Goal: Information Seeking & Learning: Learn about a topic

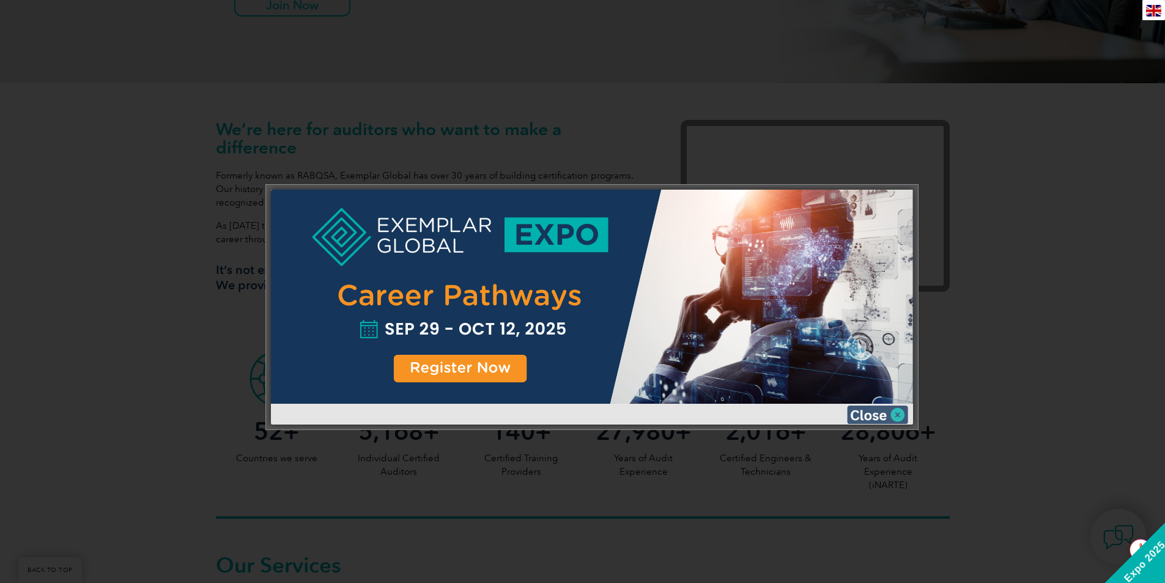
click at [869, 410] on img at bounding box center [877, 414] width 61 height 18
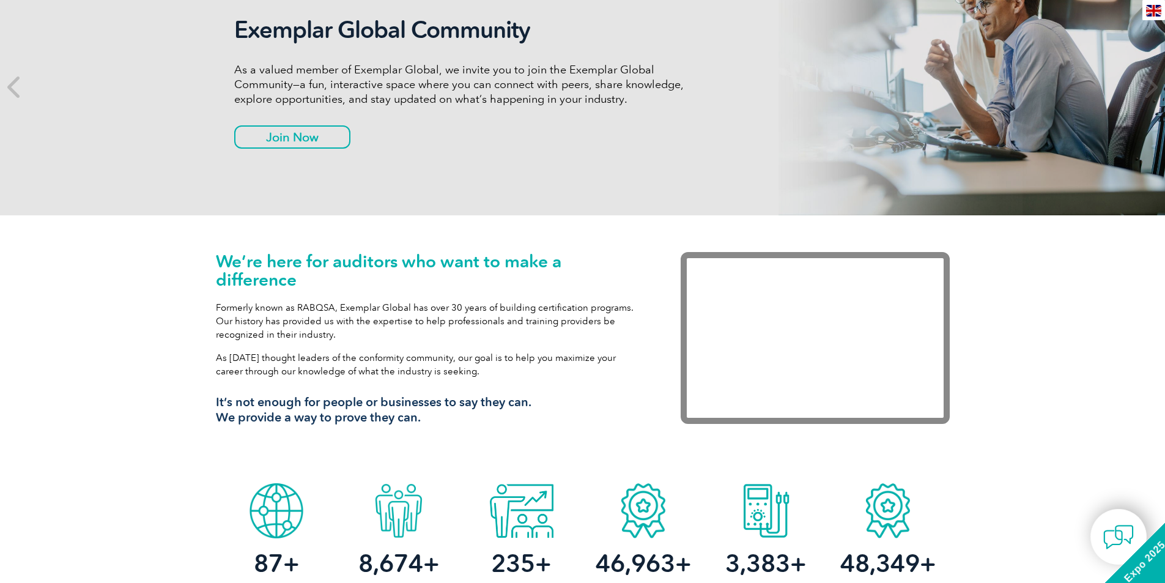
scroll to position [82, 0]
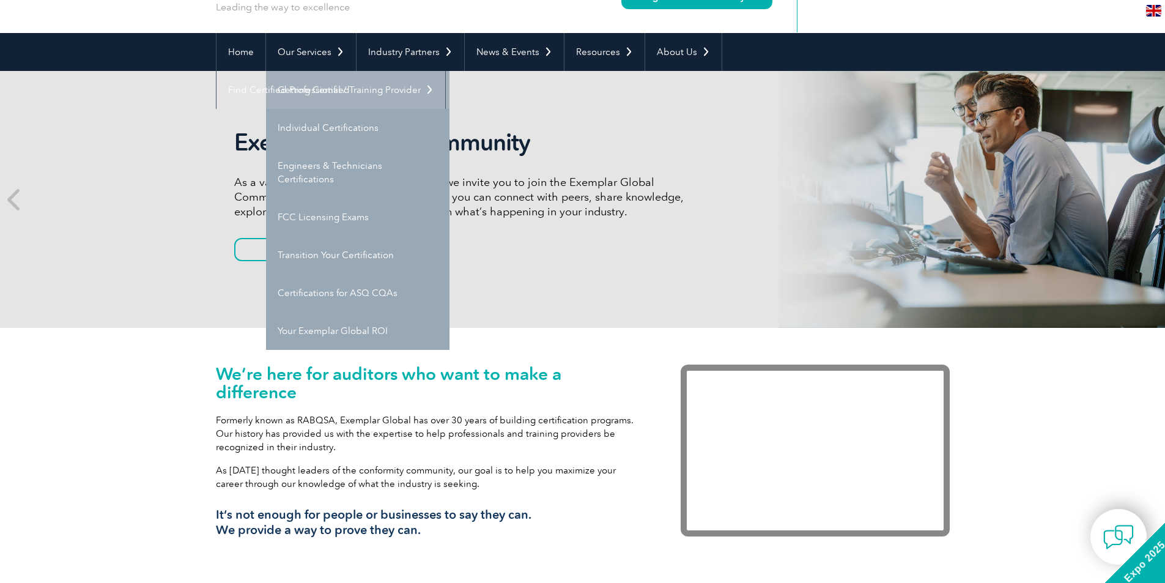
click at [343, 86] on link "Getting Certified" at bounding box center [357, 90] width 183 height 38
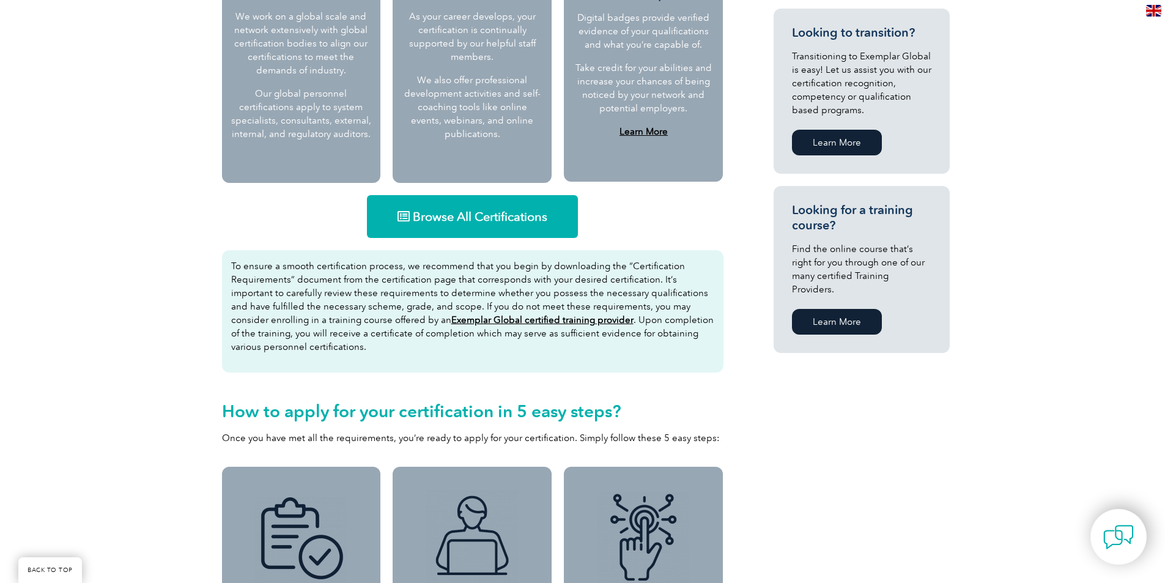
scroll to position [660, 0]
click at [468, 218] on span "Browse All Certifications" at bounding box center [480, 216] width 135 height 12
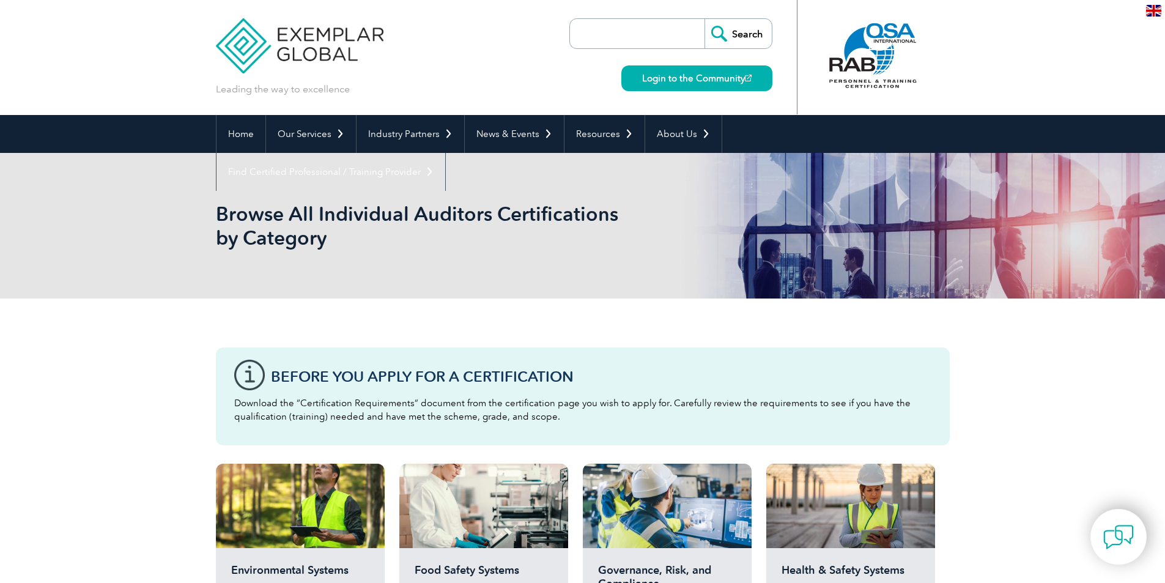
click at [637, 37] on input "search" at bounding box center [640, 33] width 128 height 29
type input "14065"
click at [704, 19] on input "Search" at bounding box center [737, 33] width 67 height 29
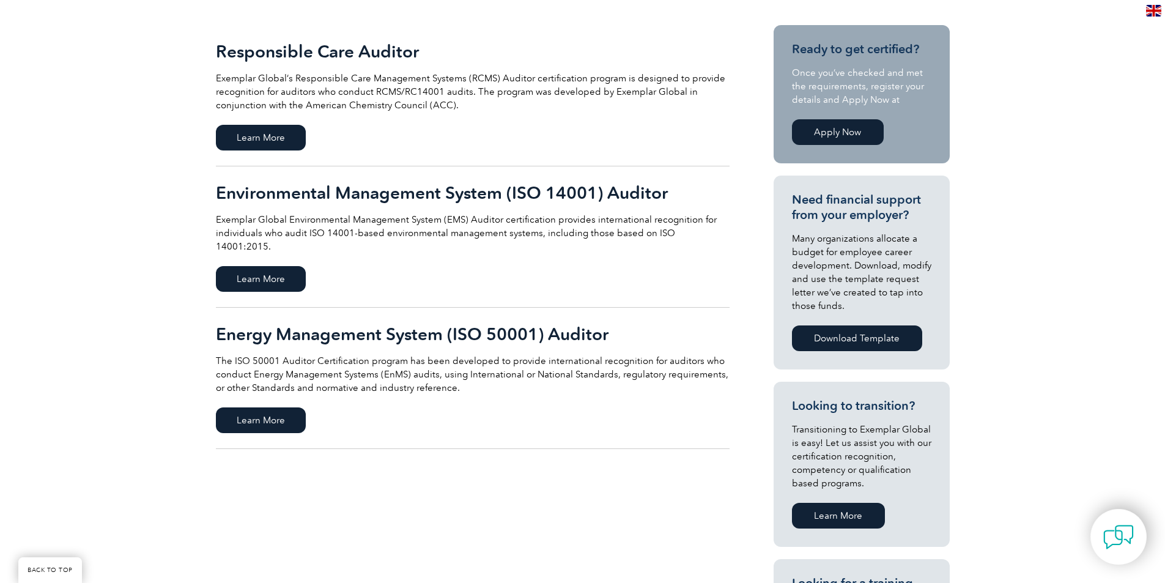
scroll to position [306, 0]
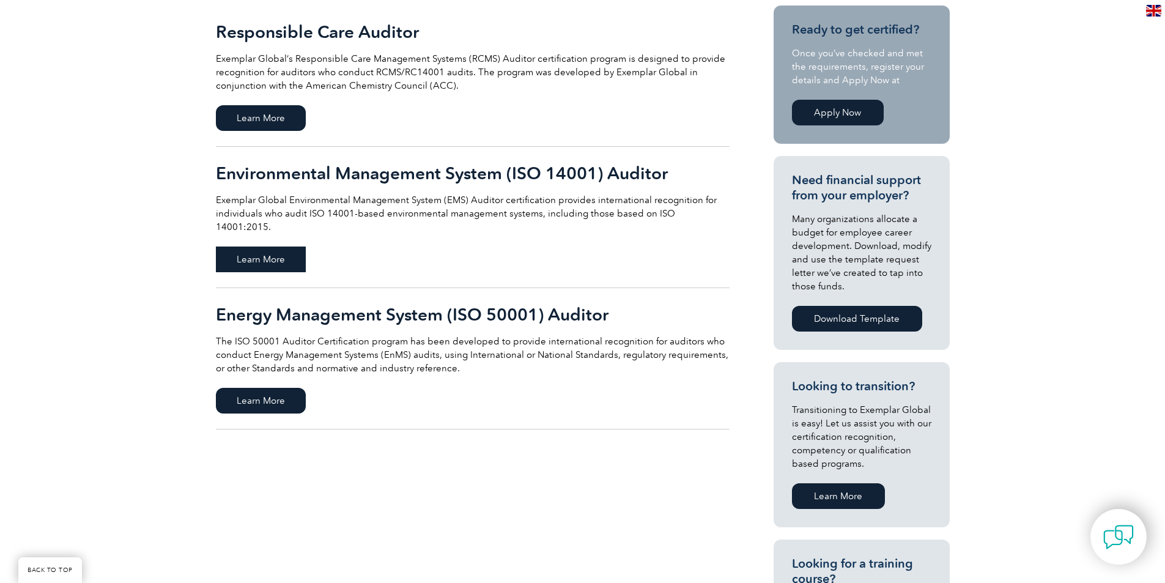
click at [276, 246] on span "Learn More" at bounding box center [261, 259] width 90 height 26
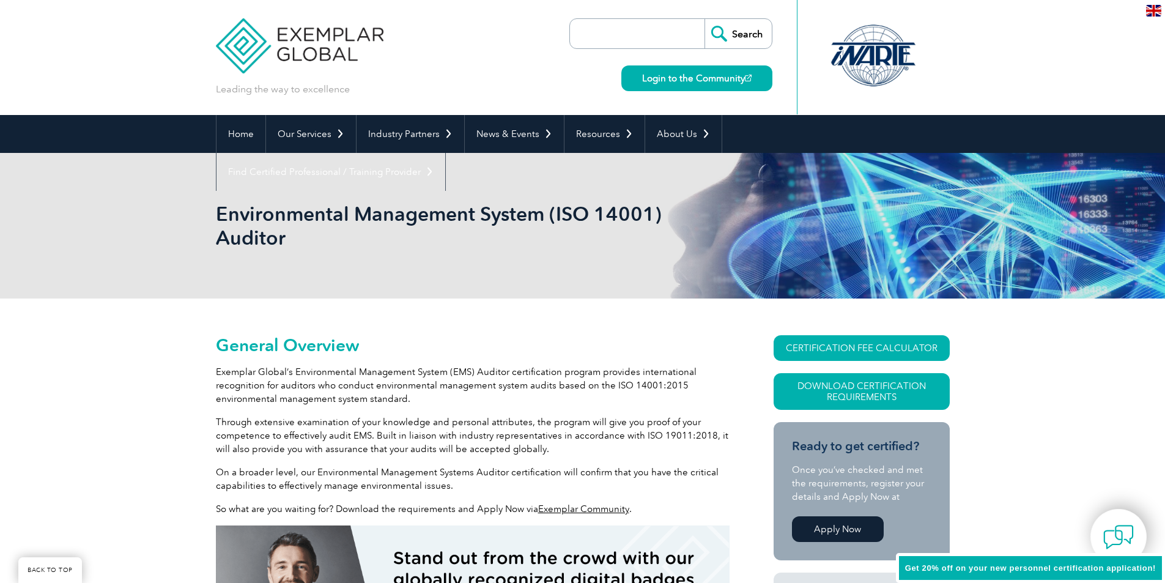
scroll to position [245, 0]
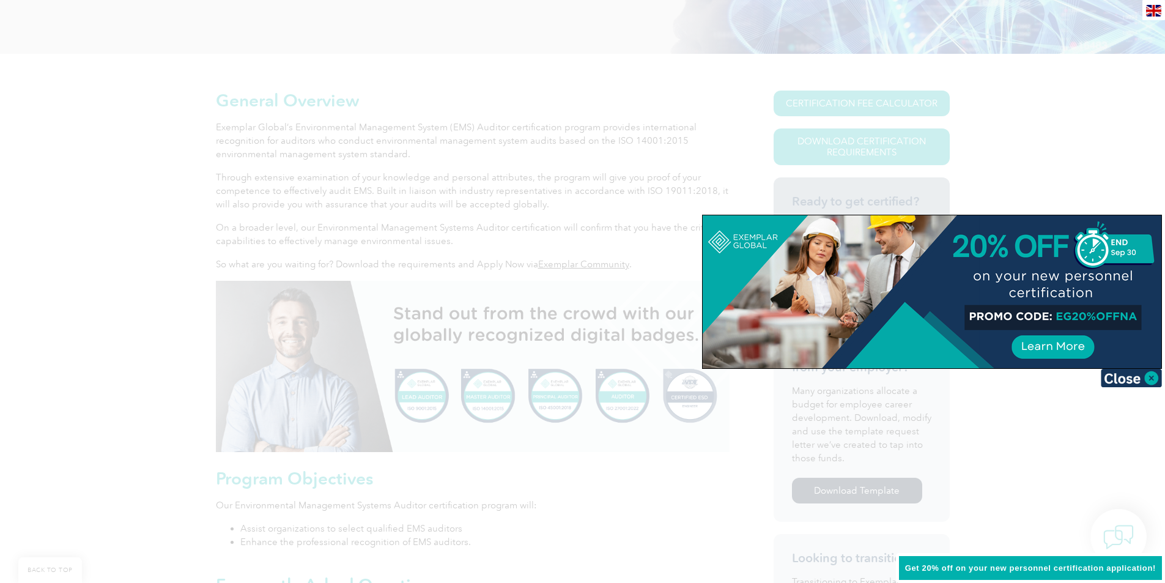
click at [998, 135] on div at bounding box center [582, 291] width 1165 height 583
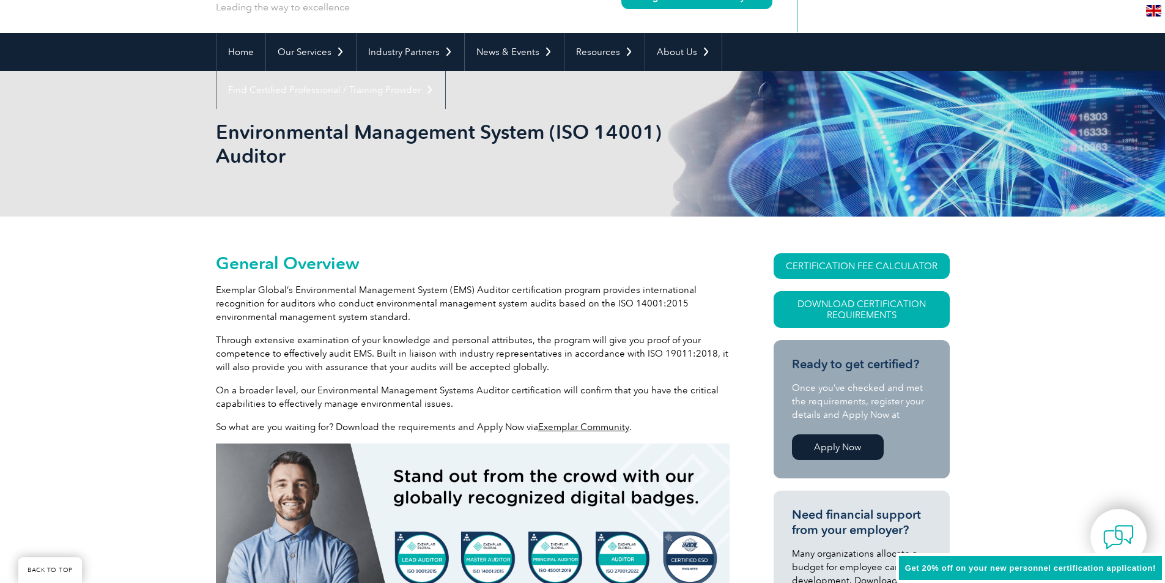
scroll to position [0, 0]
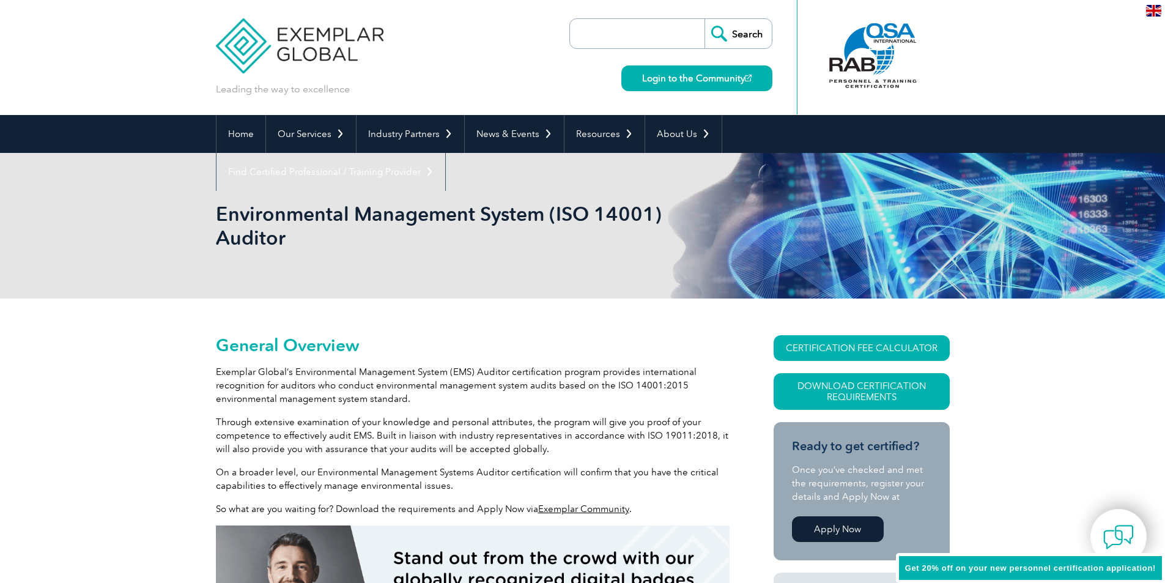
click at [668, 30] on input "search" at bounding box center [640, 33] width 128 height 29
type input "ISO"
click at [704, 19] on input "Search" at bounding box center [737, 33] width 67 height 29
